Goal: Check status: Check status

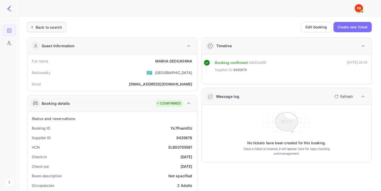
click at [52, 29] on div "Back to search" at bounding box center [49, 27] width 26 height 5
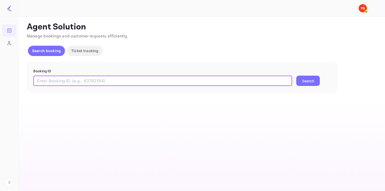
click at [122, 80] on input "text" at bounding box center [162, 81] width 259 height 10
paste input "8532540"
type input "8532540"
click at [296, 76] on button "Search" at bounding box center [308, 81] width 24 height 10
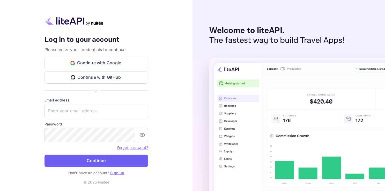
type input "[EMAIL_ADDRESS][DOMAIN_NAME]"
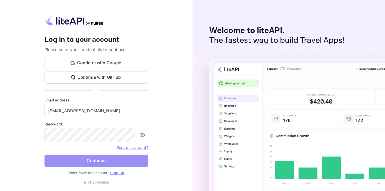
click at [107, 166] on button "Continue" at bounding box center [95, 161] width 103 height 12
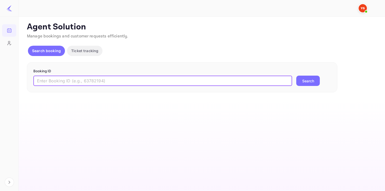
click at [79, 85] on input "text" at bounding box center [162, 81] width 259 height 10
paste input "8532540"
type input "8532540"
click at [296, 76] on button "Search" at bounding box center [308, 81] width 24 height 10
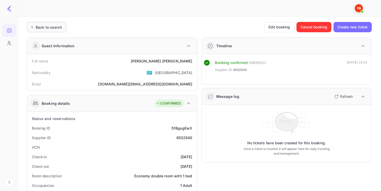
click at [43, 30] on div "Back to search" at bounding box center [46, 27] width 39 height 10
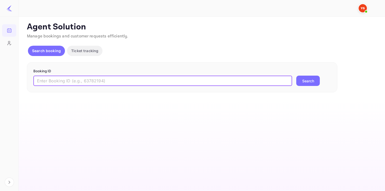
click at [67, 85] on input "text" at bounding box center [162, 81] width 259 height 10
paste input "8989154"
type input "8989154"
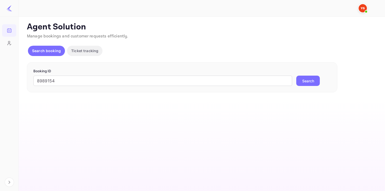
click at [306, 80] on button "Search" at bounding box center [308, 81] width 24 height 10
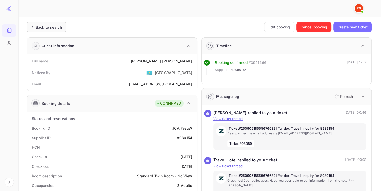
click at [44, 25] on div "Back to search" at bounding box center [49, 27] width 26 height 5
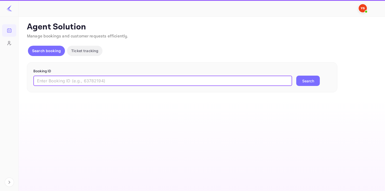
paste input "9446936"
click at [67, 78] on input "9446936" at bounding box center [162, 81] width 259 height 10
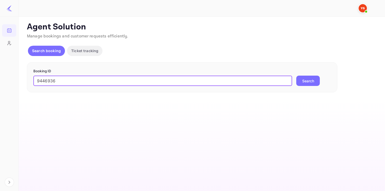
type input "9446936"
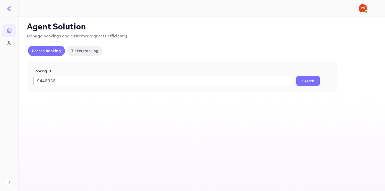
click at [304, 85] on button "Search" at bounding box center [308, 81] width 24 height 10
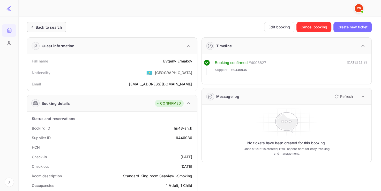
click at [60, 31] on div "Back to search" at bounding box center [46, 27] width 39 height 10
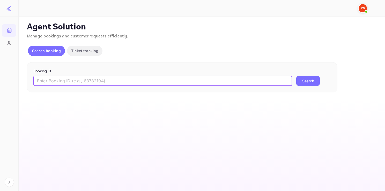
click at [105, 81] on input "text" at bounding box center [162, 81] width 259 height 10
paste input "9435217"
type input "9435217"
click at [296, 76] on button "Search" at bounding box center [308, 81] width 24 height 10
